Goal: Transaction & Acquisition: Purchase product/service

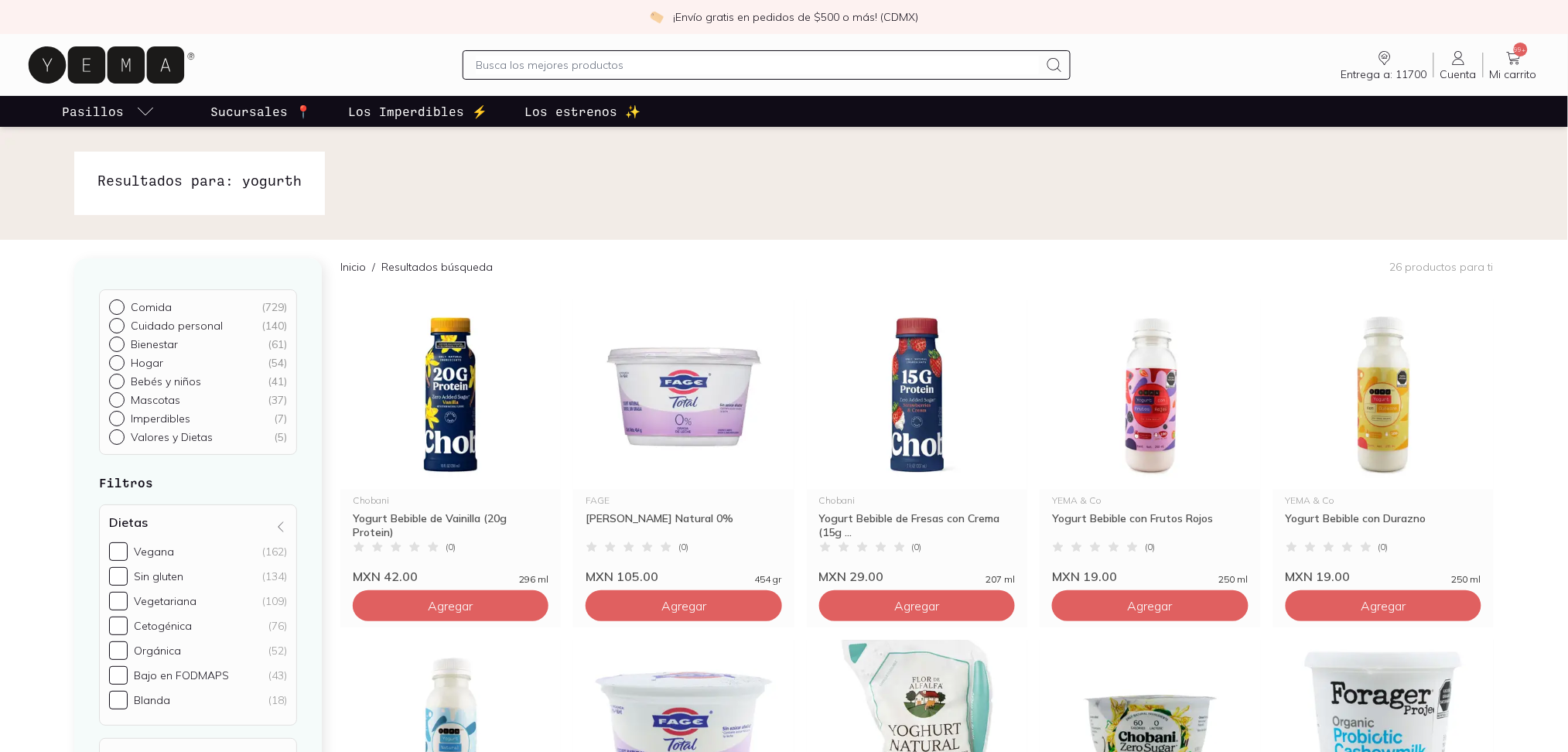
click at [727, 68] on input "text" at bounding box center [757, 64] width 562 height 18
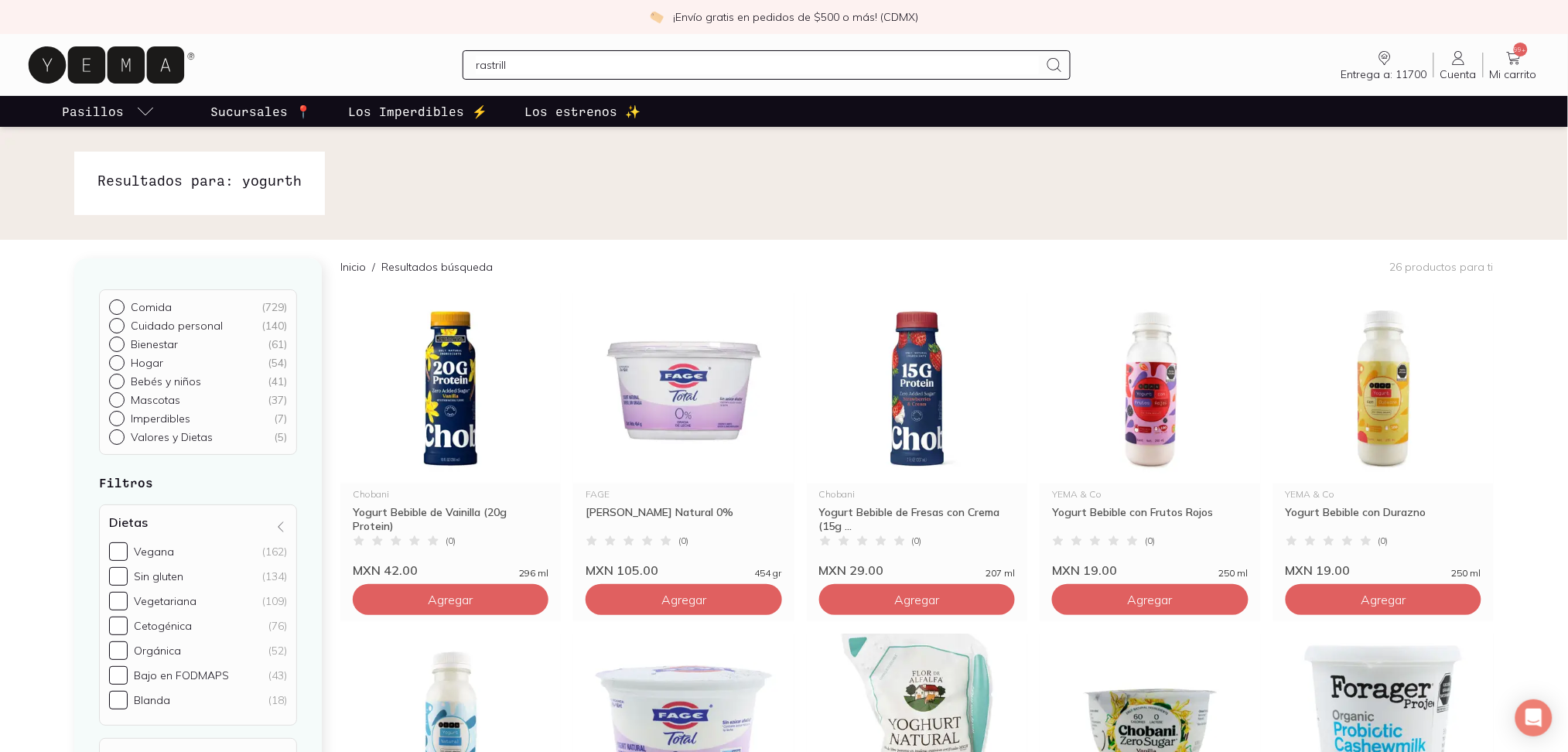
type input "rastrillo"
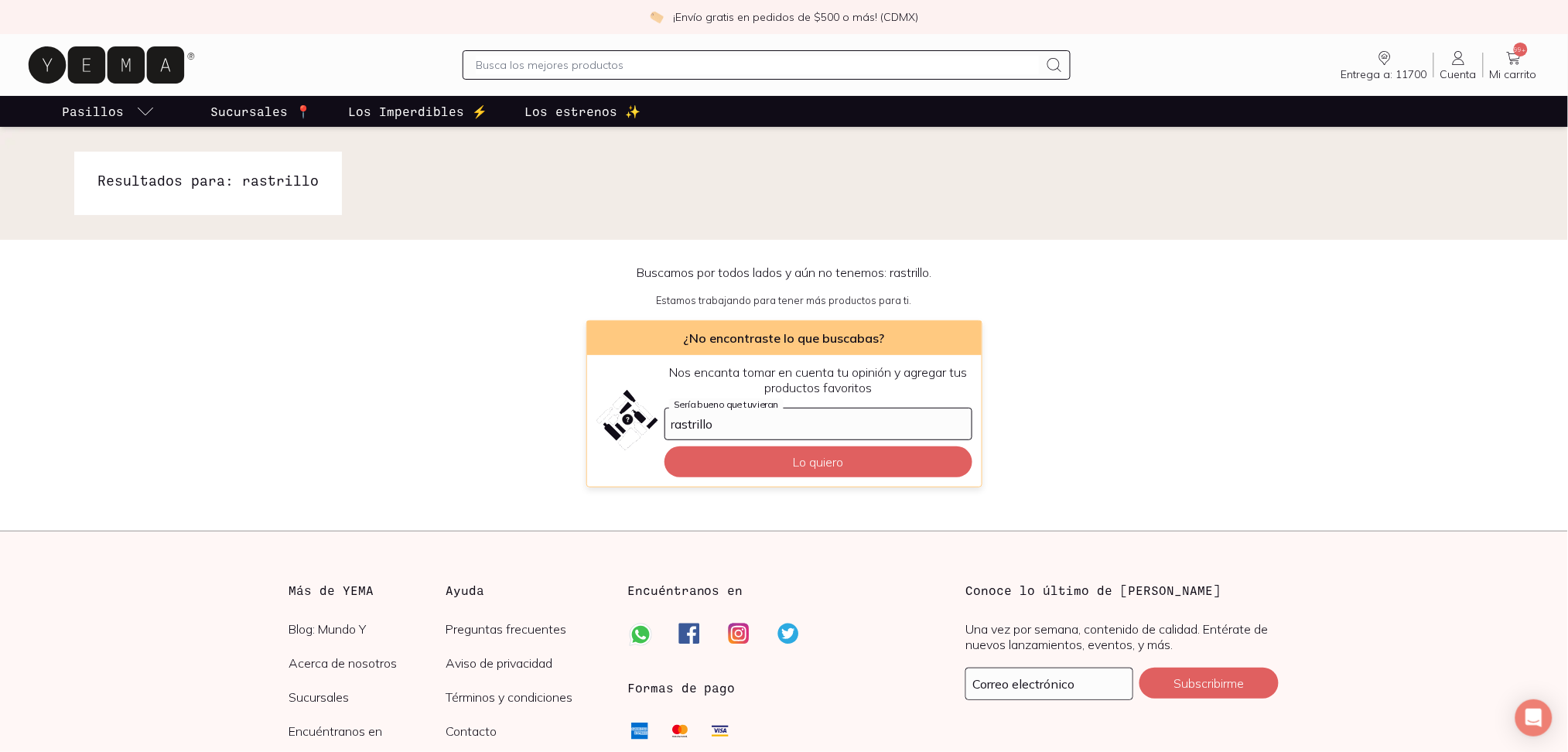
click at [1006, 68] on input "text" at bounding box center [757, 64] width 562 height 18
type input "Vo"
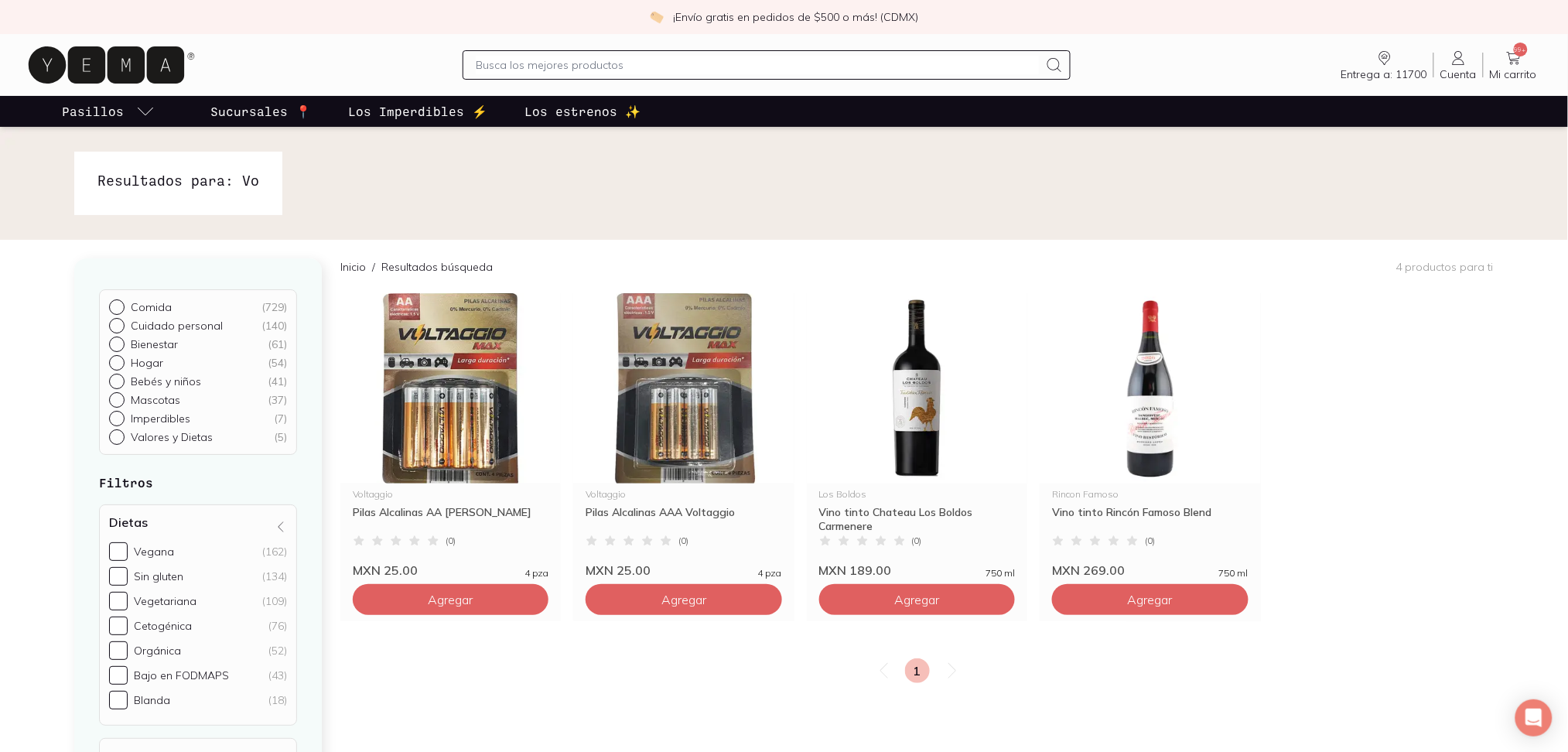
click at [528, 62] on input "text" at bounding box center [757, 64] width 562 height 18
paste input "Rastrillo Recargable VONT MEN"
type input "Rastrillo Recargable VONT MEN"
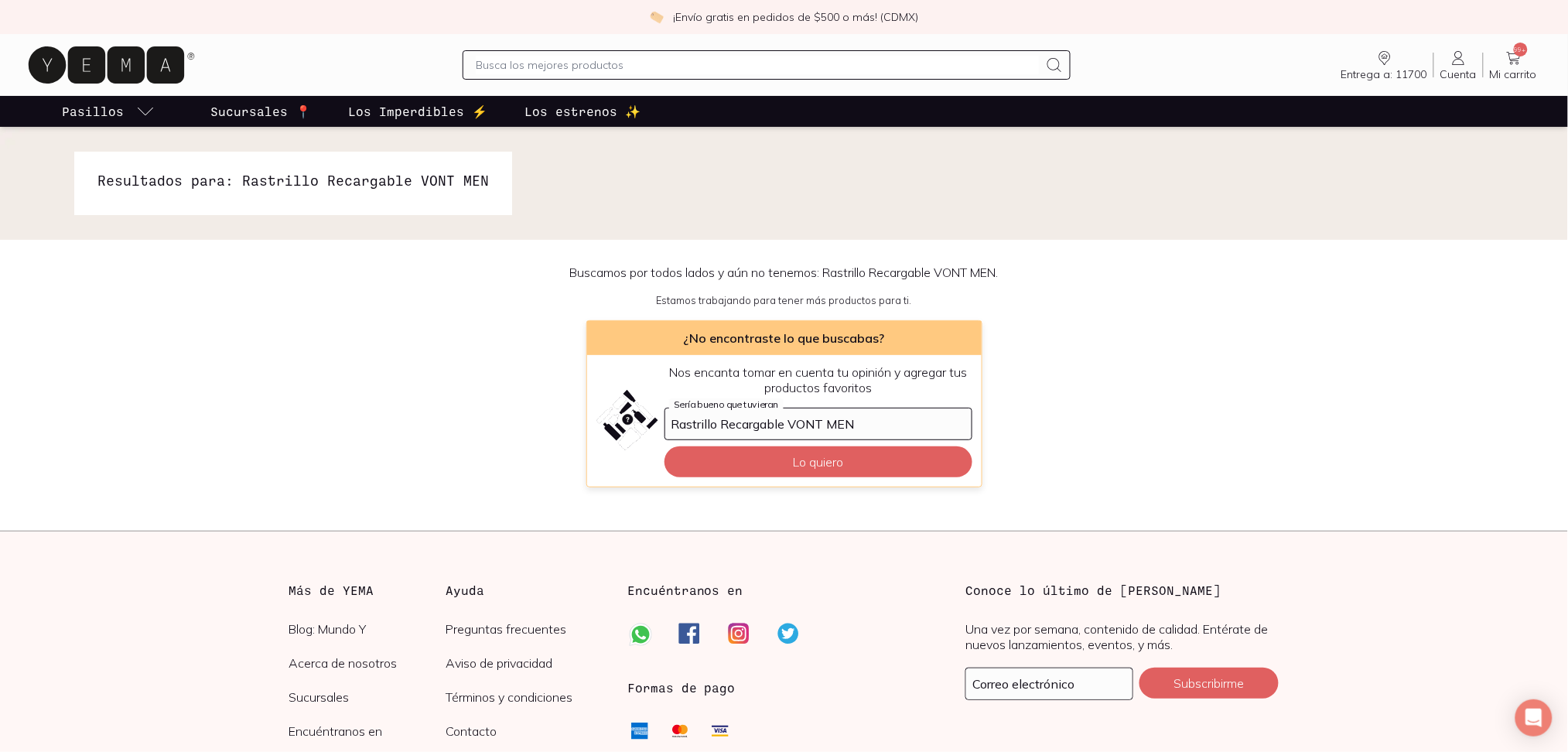
click at [612, 54] on div at bounding box center [766, 65] width 607 height 30
click at [612, 60] on input "text" at bounding box center [757, 64] width 562 height 18
type input "acondicionador"
